Goal: Information Seeking & Learning: Learn about a topic

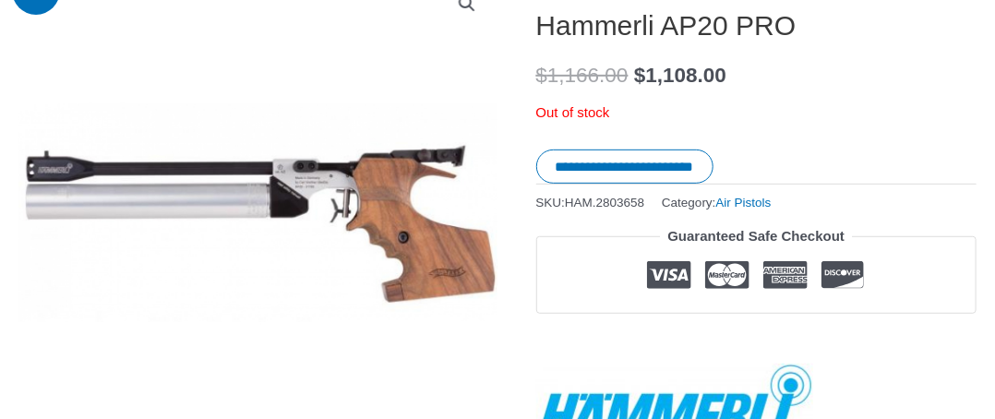
scroll to position [276, 0]
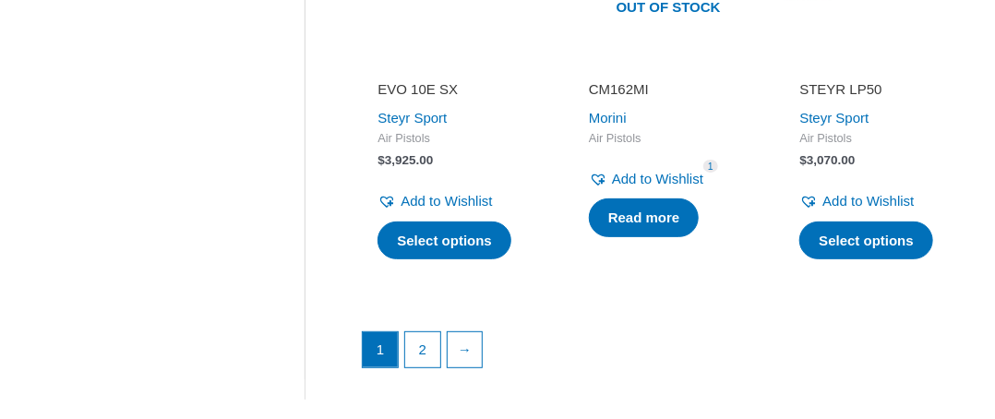
scroll to position [2756, 0]
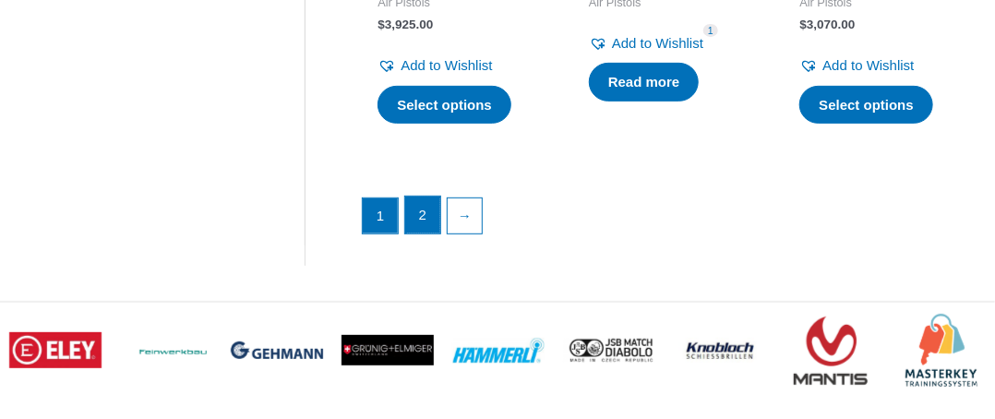
click at [418, 233] on link "2" at bounding box center [422, 215] width 35 height 37
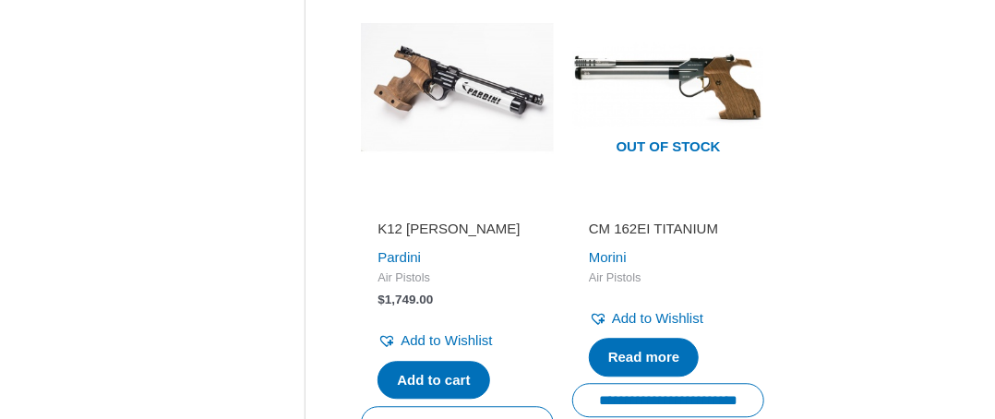
scroll to position [1488, 0]
